Goal: Navigation & Orientation: Find specific page/section

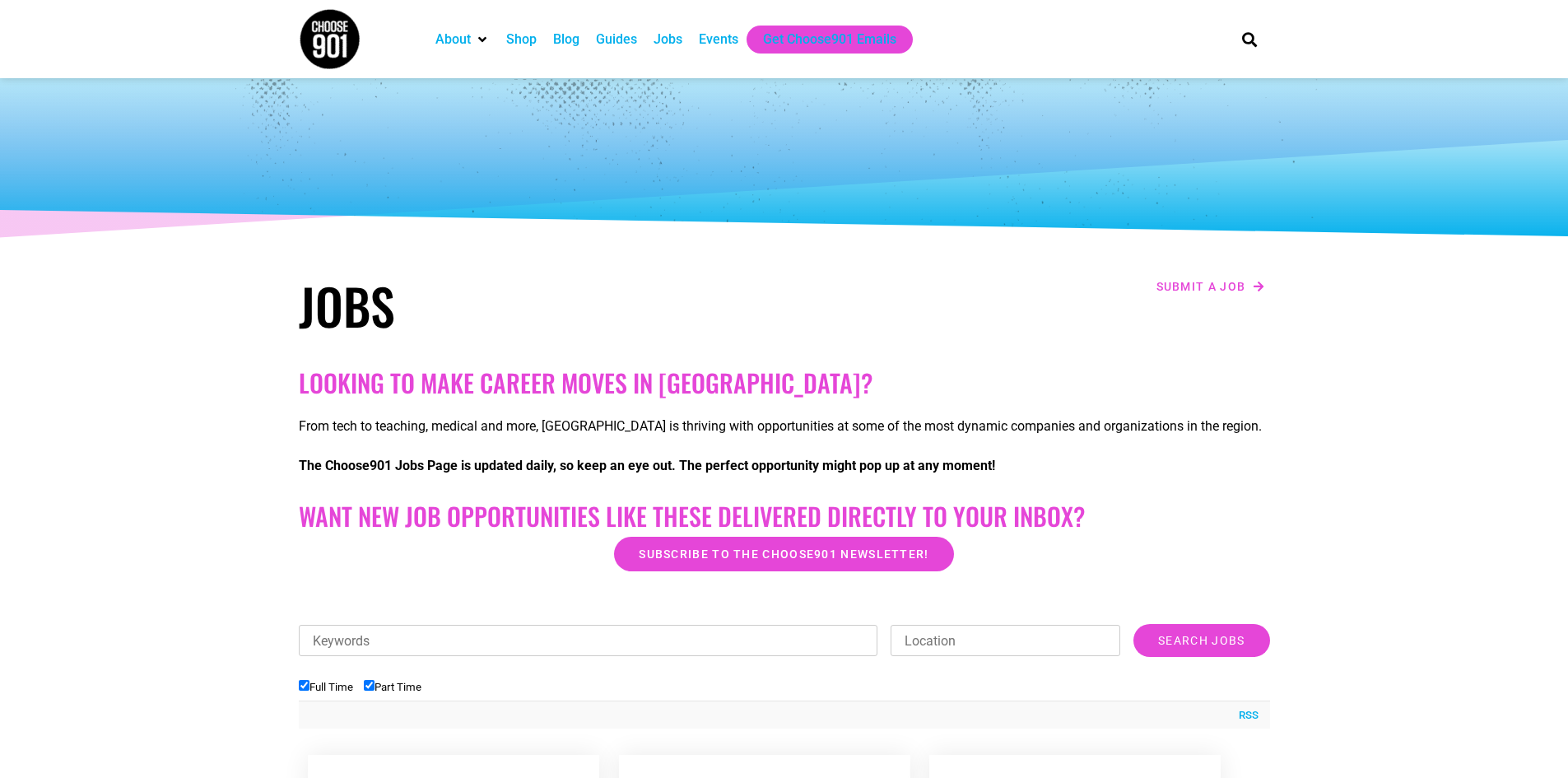
click at [711, 39] on div "Events" at bounding box center [718, 39] width 39 height 20
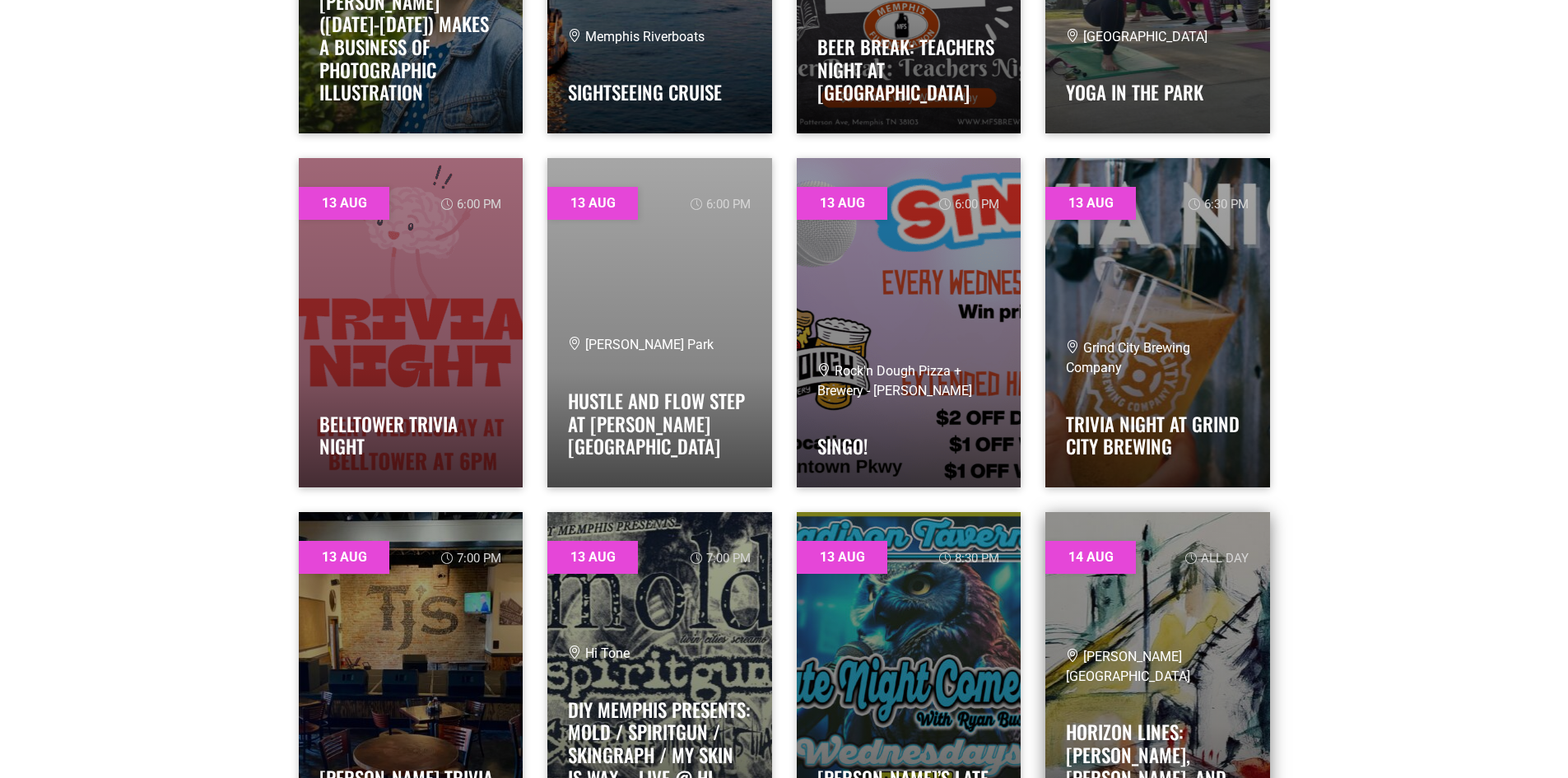
scroll to position [3047, 0]
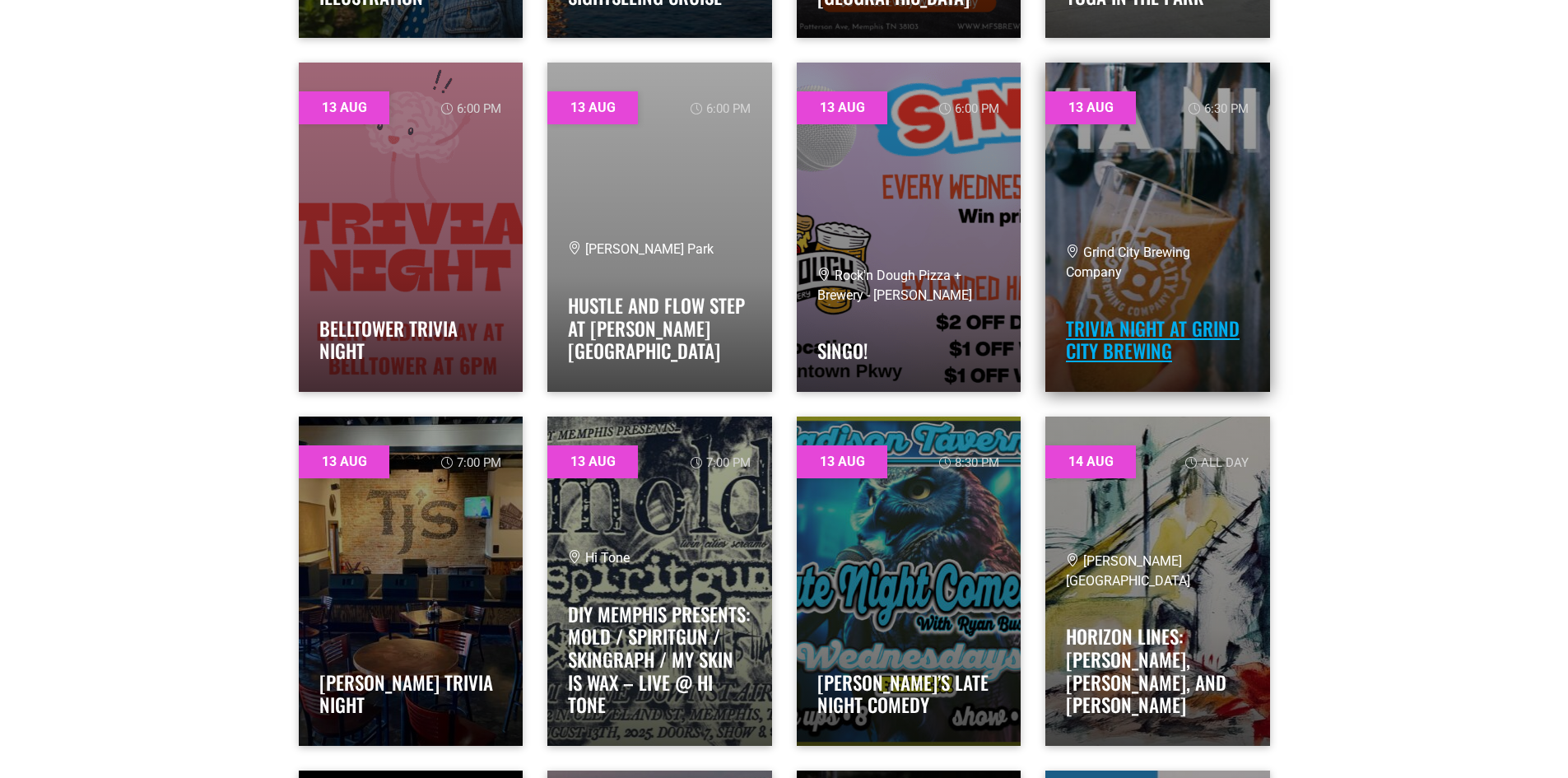
click at [1097, 315] on link "Trivia Night at Grind City Brewing" at bounding box center [1152, 340] width 173 height 51
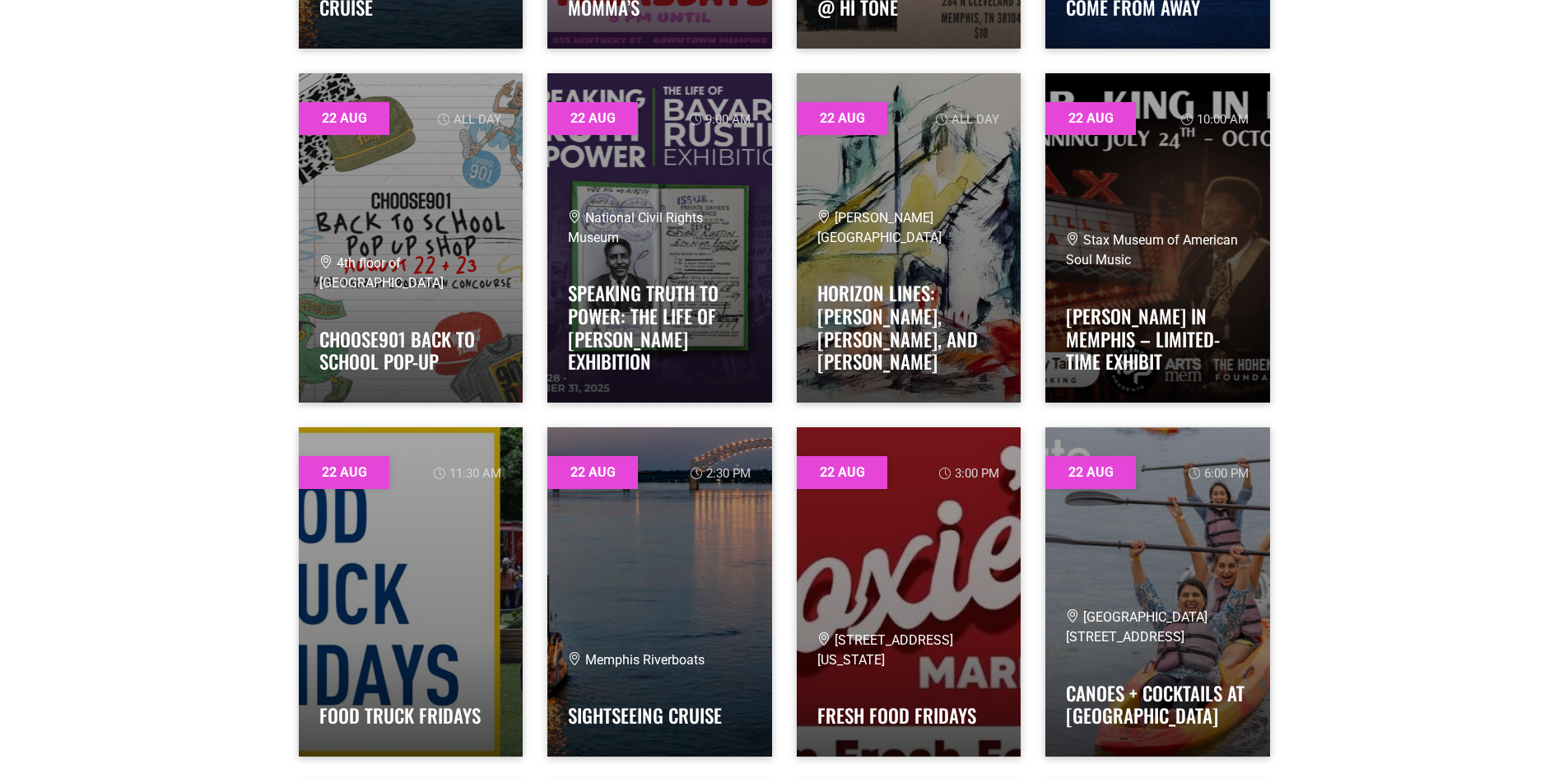
scroll to position [14822, 0]
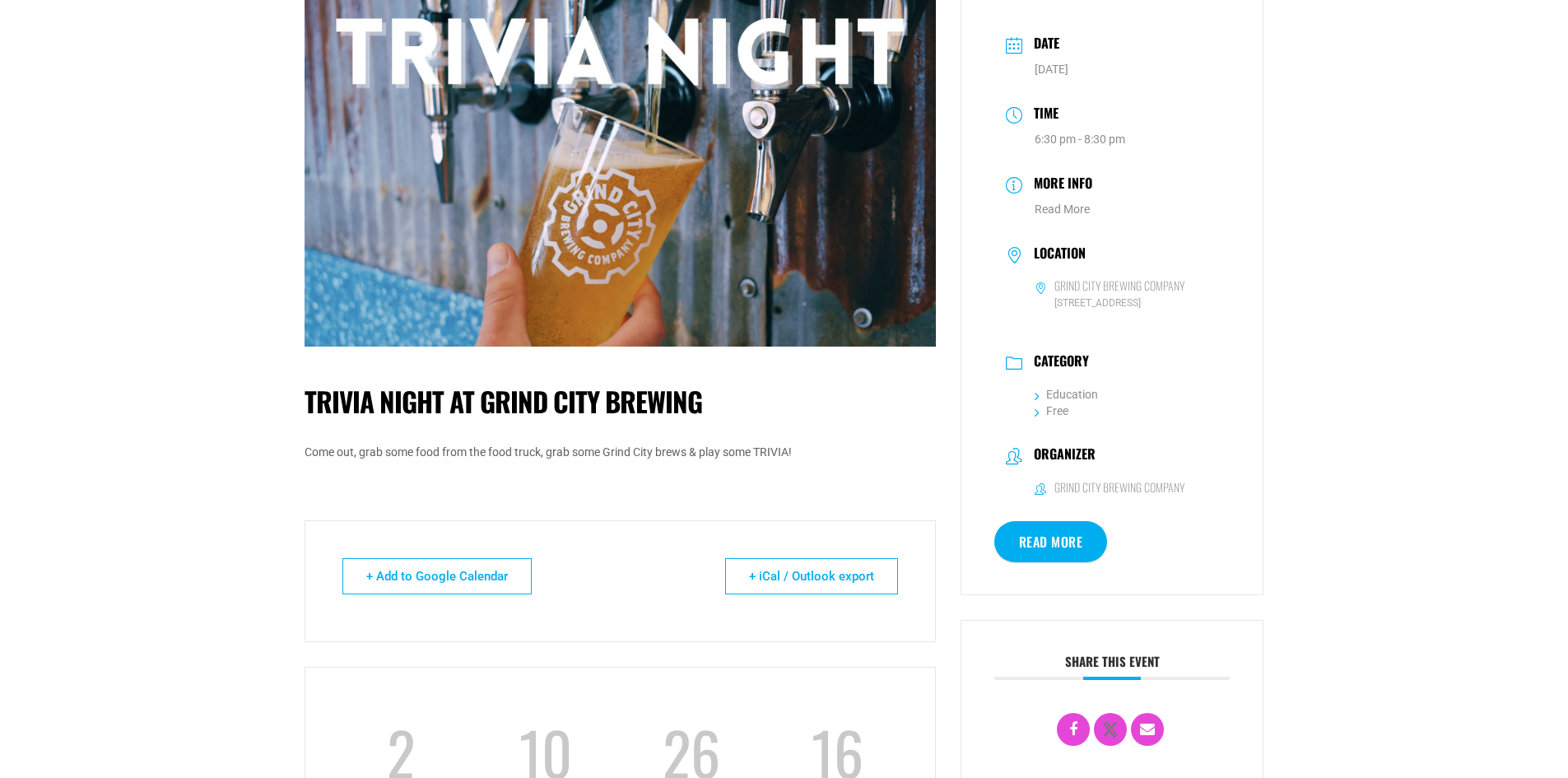
scroll to position [83, 0]
